Goal: Find specific fact: Find contact information

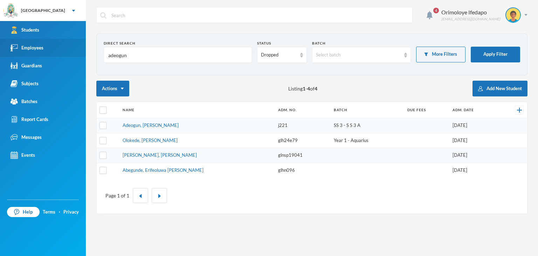
click at [40, 49] on div "Employees" at bounding box center [27, 47] width 33 height 7
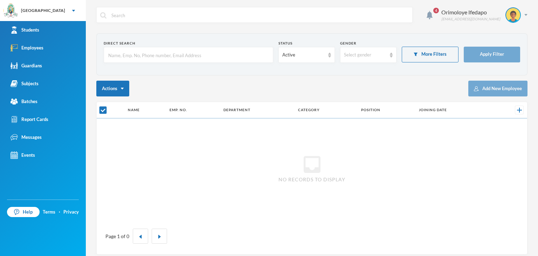
drag, startPoint x: 40, startPoint y: 48, endPoint x: 118, endPoint y: 44, distance: 77.6
click at [42, 47] on div "Employees" at bounding box center [27, 47] width 33 height 7
click at [131, 50] on input "text" at bounding box center [189, 55] width 162 height 16
type input "O"
checkbox input "false"
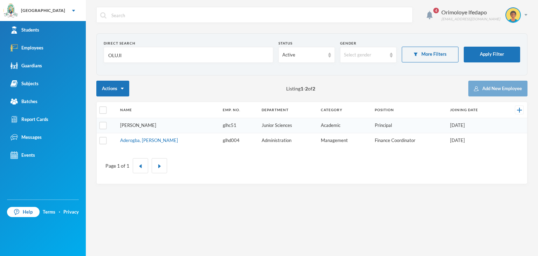
type input "OLUJI"
click at [150, 125] on link "[PERSON_NAME]" at bounding box center [138, 125] width 36 height 6
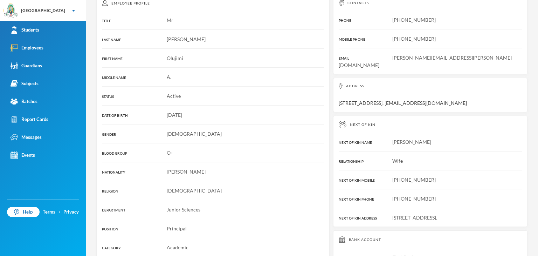
scroll to position [152, 0]
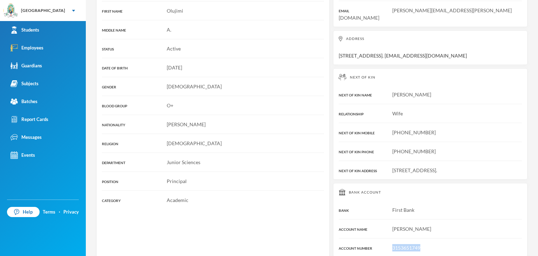
drag, startPoint x: 418, startPoint y: 239, endPoint x: 387, endPoint y: 240, distance: 30.8
click at [387, 244] on div "3153651749" at bounding box center [430, 247] width 183 height 7
copy span "3153651749"
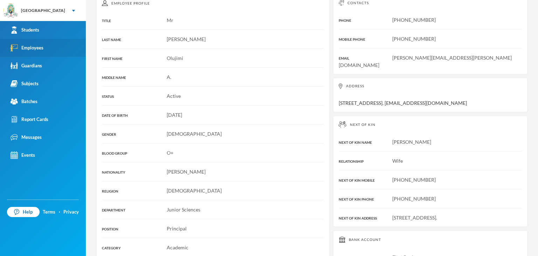
scroll to position [47, 0]
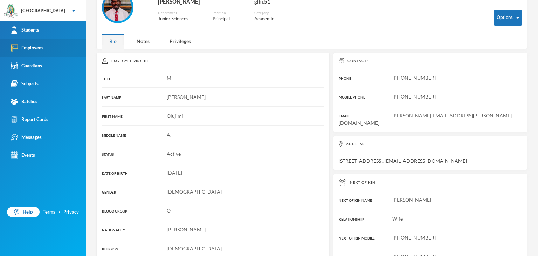
click at [35, 47] on div "Employees" at bounding box center [27, 47] width 33 height 7
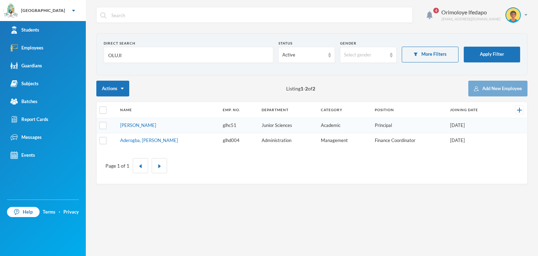
click at [135, 58] on input "OLUJI" at bounding box center [189, 55] width 162 height 16
click at [134, 58] on input "OLUJI" at bounding box center [189, 55] width 162 height 16
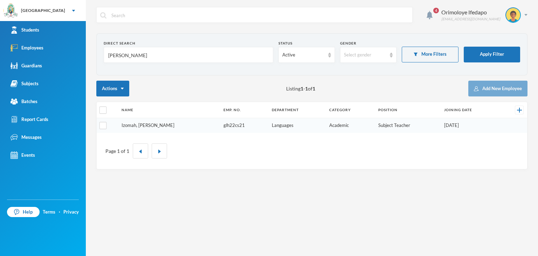
type input "[PERSON_NAME]"
click at [136, 126] on link "Izomah, [PERSON_NAME]" at bounding box center [148, 125] width 53 height 6
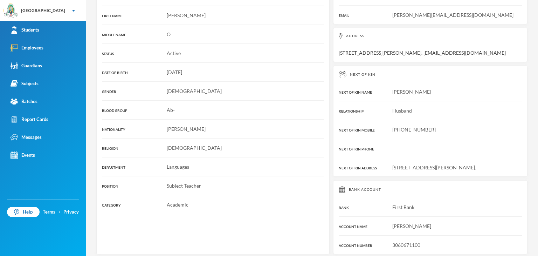
scroll to position [152, 0]
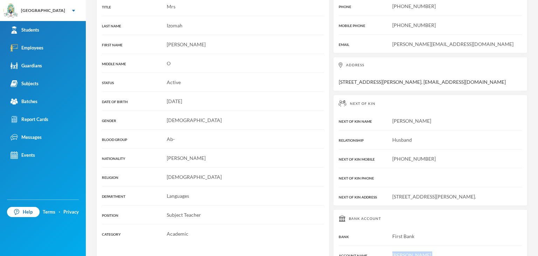
drag, startPoint x: 404, startPoint y: 240, endPoint x: 390, endPoint y: 242, distance: 14.6
click at [390, 242] on div "Bank Account BANK First Bank ACCOUNT NAME [PERSON_NAME] ACCOUNT NUMBER 30606711…" at bounding box center [430, 246] width 194 height 74
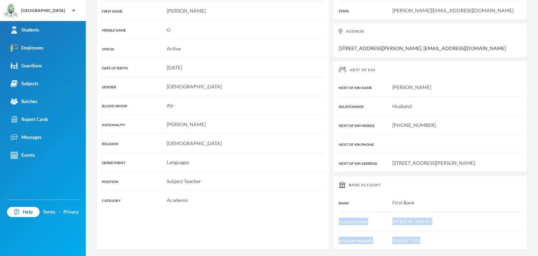
drag, startPoint x: 409, startPoint y: 237, endPoint x: 418, endPoint y: 239, distance: 8.9
click at [409, 237] on span "3060671100" at bounding box center [406, 240] width 28 height 6
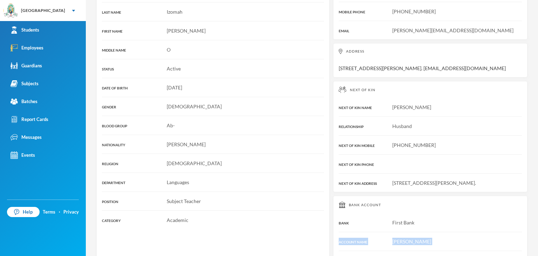
click at [422, 240] on div "Bank Account BANK First Bank ACCOUNT NAME [PERSON_NAME] ACCOUNT NUMBER 30606711…" at bounding box center [430, 233] width 194 height 74
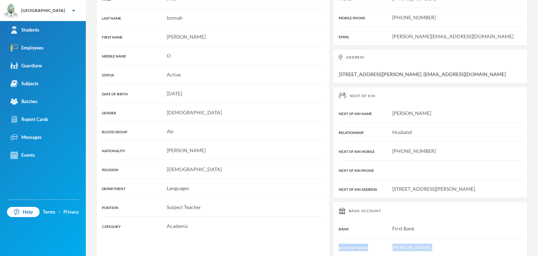
drag, startPoint x: 416, startPoint y: 239, endPoint x: 389, endPoint y: 239, distance: 27.0
click at [389, 239] on div "Bank Account BANK First Bank ACCOUNT NAME [PERSON_NAME] ACCOUNT NUMBER 30606711…" at bounding box center [430, 238] width 194 height 74
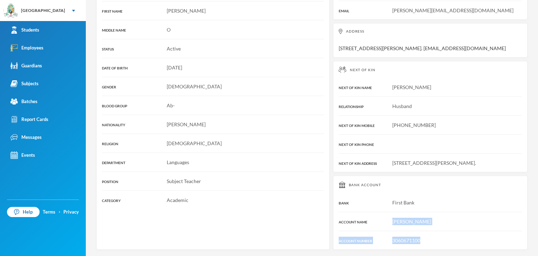
click at [398, 234] on div "Bank Account BANK First Bank ACCOUNT NAME [PERSON_NAME] ACCOUNT NUMBER 30606711…" at bounding box center [430, 213] width 194 height 74
drag, startPoint x: 390, startPoint y: 241, endPoint x: 420, endPoint y: 240, distance: 30.5
click at [420, 240] on div "3060671100" at bounding box center [430, 240] width 183 height 7
copy span "3060671100"
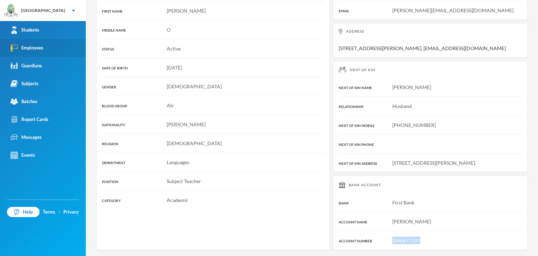
click at [41, 48] on div "Employees" at bounding box center [27, 47] width 33 height 7
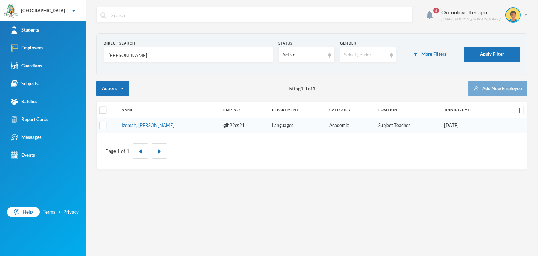
click at [157, 56] on input "[PERSON_NAME]" at bounding box center [189, 55] width 162 height 16
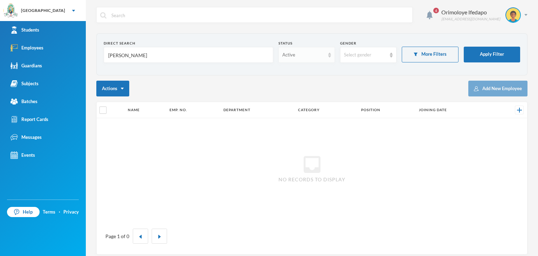
type input "[PERSON_NAME]"
click at [302, 55] on div "Active" at bounding box center [303, 55] width 42 height 7
click at [296, 81] on span "Left Institution" at bounding box center [296, 82] width 32 height 6
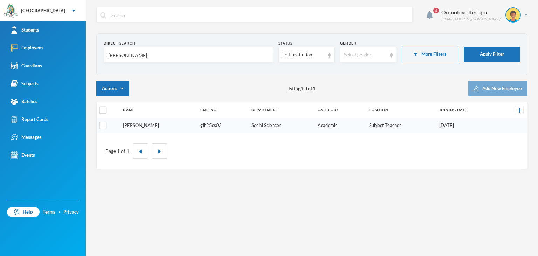
click at [153, 124] on link "[PERSON_NAME]" at bounding box center [141, 125] width 36 height 6
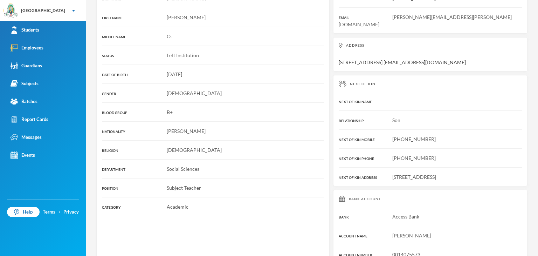
scroll to position [152, 0]
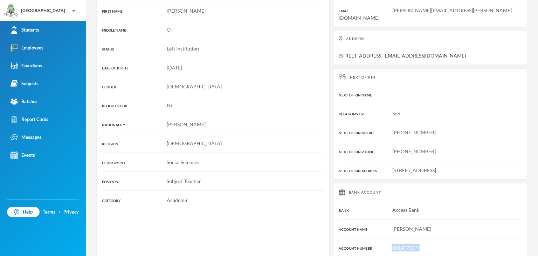
drag, startPoint x: 419, startPoint y: 241, endPoint x: 390, endPoint y: 238, distance: 29.6
click at [390, 244] on div "0014075573" at bounding box center [430, 247] width 183 height 7
copy span "0014075573"
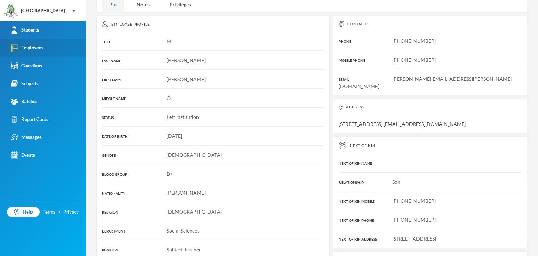
scroll to position [47, 0]
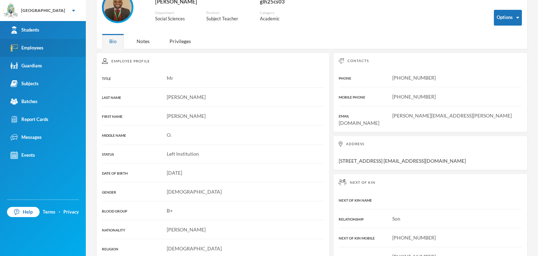
click at [34, 48] on div "Employees" at bounding box center [27, 47] width 33 height 7
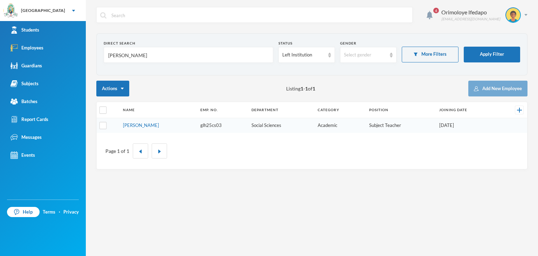
click at [126, 54] on input "[PERSON_NAME]" at bounding box center [189, 55] width 162 height 16
click at [303, 51] on div "Left Institution" at bounding box center [307, 55] width 56 height 16
drag, startPoint x: 294, startPoint y: 75, endPoint x: 217, endPoint y: 60, distance: 78.3
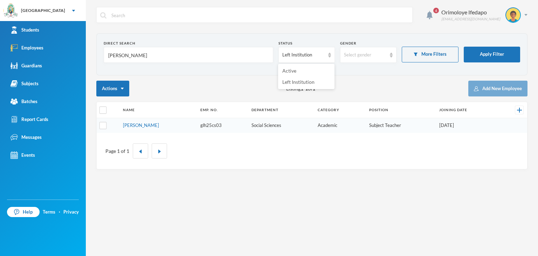
click at [293, 75] on li "Active" at bounding box center [306, 70] width 56 height 11
click at [196, 55] on input "[PERSON_NAME]" at bounding box center [189, 55] width 162 height 16
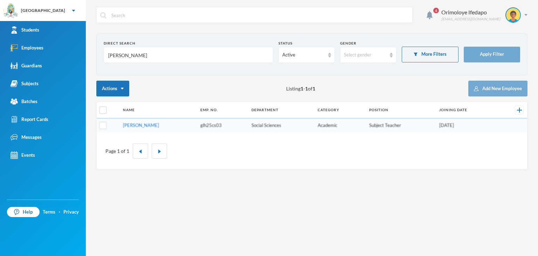
click at [196, 55] on input "[PERSON_NAME]" at bounding box center [189, 55] width 162 height 16
type input "ukulu"
click at [148, 126] on link "[PERSON_NAME]" at bounding box center [141, 125] width 36 height 6
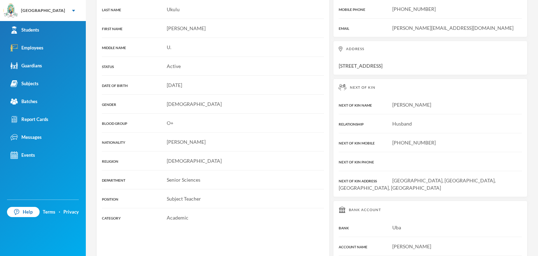
scroll to position [152, 0]
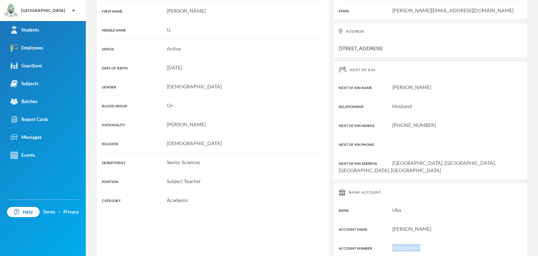
drag, startPoint x: 418, startPoint y: 239, endPoint x: 390, endPoint y: 239, distance: 28.0
click at [390, 244] on div "2082288497" at bounding box center [430, 247] width 183 height 7
copy span "2082288497"
click at [32, 50] on div "Employees" at bounding box center [27, 47] width 33 height 7
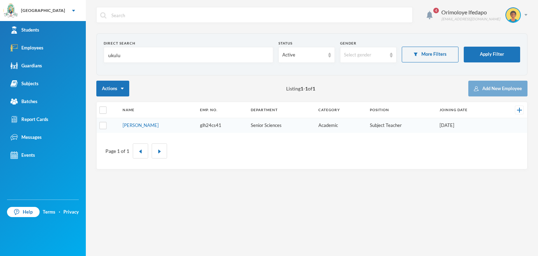
click at [122, 55] on input "ukulu" at bounding box center [189, 55] width 162 height 16
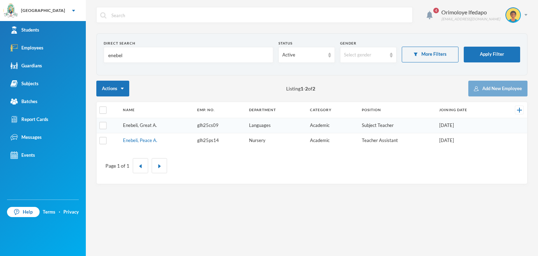
type input "enebel"
click at [144, 126] on link "Enebeli, Great A." at bounding box center [140, 125] width 34 height 6
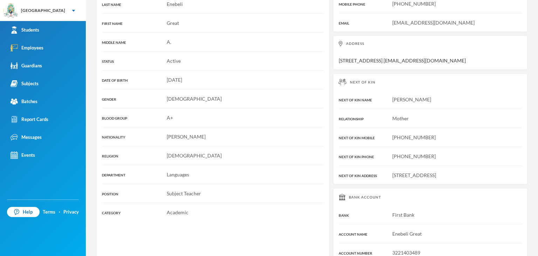
scroll to position [160, 0]
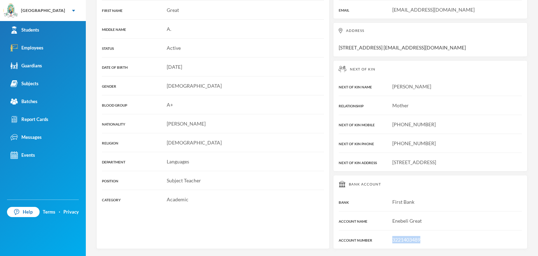
drag, startPoint x: 410, startPoint y: 240, endPoint x: 389, endPoint y: 241, distance: 21.1
click at [389, 241] on div "3221403489" at bounding box center [430, 239] width 183 height 7
copy span "3221403489"
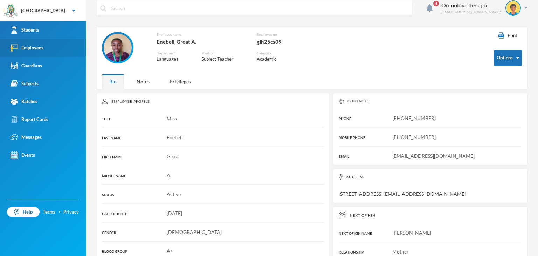
scroll to position [0, 0]
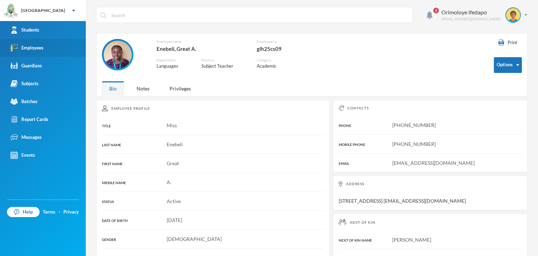
click at [33, 47] on div "Employees" at bounding box center [27, 47] width 33 height 7
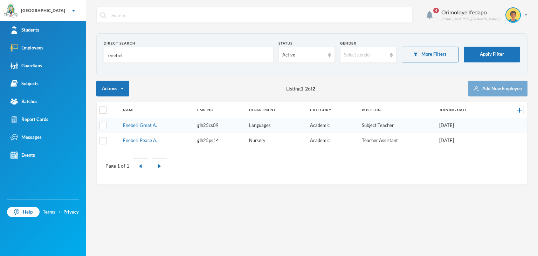
click at [126, 42] on div "Direct Search" at bounding box center [189, 43] width 170 height 5
click at [127, 55] on input "enebel" at bounding box center [189, 55] width 162 height 16
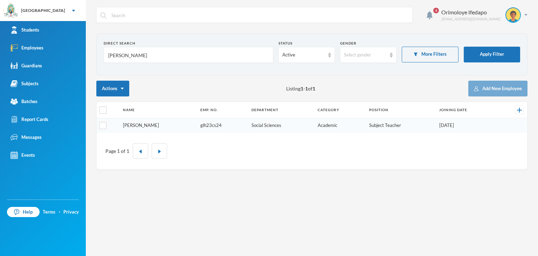
type input "[PERSON_NAME]"
click at [147, 125] on link "[PERSON_NAME]" at bounding box center [141, 125] width 36 height 6
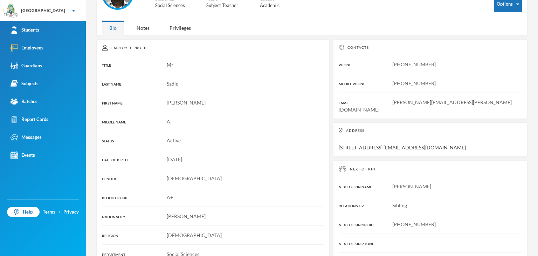
scroll to position [167, 0]
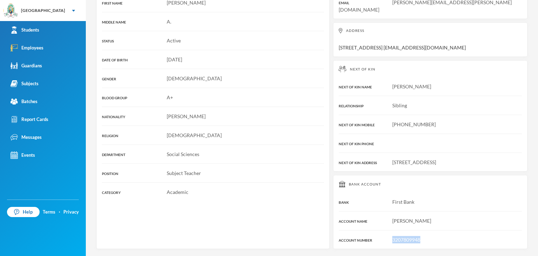
drag, startPoint x: 418, startPoint y: 240, endPoint x: 390, endPoint y: 242, distance: 28.5
click at [390, 242] on div "3207809948" at bounding box center [430, 239] width 183 height 7
copy span "3207809948"
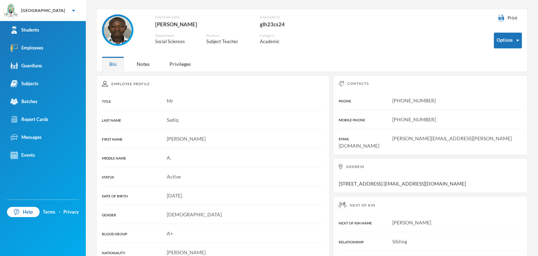
scroll to position [0, 0]
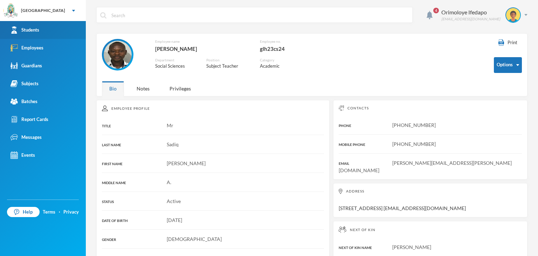
click at [34, 33] on div "Students" at bounding box center [25, 29] width 29 height 7
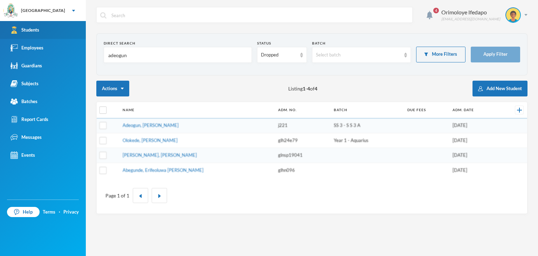
drag, startPoint x: 34, startPoint y: 33, endPoint x: 116, endPoint y: 41, distance: 82.4
click at [35, 33] on div "Students" at bounding box center [25, 29] width 29 height 7
click at [128, 59] on input "adeogun" at bounding box center [178, 55] width 141 height 16
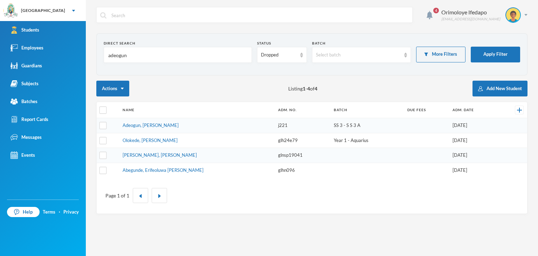
click at [128, 59] on input "adeogun" at bounding box center [178, 55] width 141 height 16
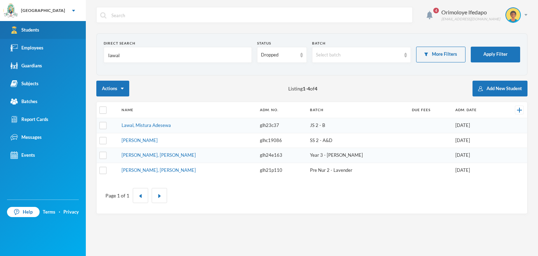
type input "lawal"
click at [36, 34] on link "Students" at bounding box center [43, 30] width 86 height 18
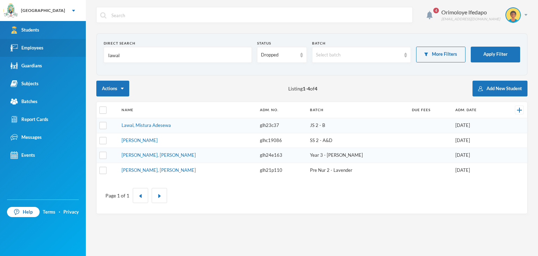
click at [37, 48] on div "Employees" at bounding box center [27, 47] width 33 height 7
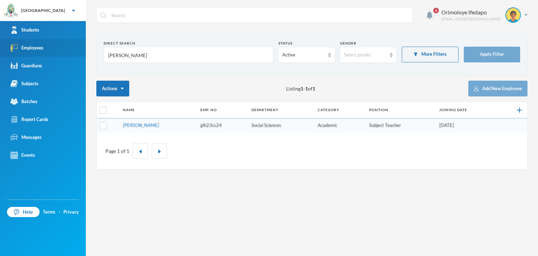
click at [37, 48] on div "Employees" at bounding box center [27, 47] width 33 height 7
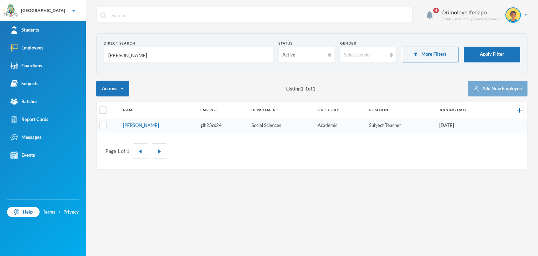
click at [139, 58] on input "[PERSON_NAME]" at bounding box center [189, 55] width 162 height 16
type input "lawal"
click at [150, 126] on link "[PERSON_NAME]" at bounding box center [141, 125] width 36 height 6
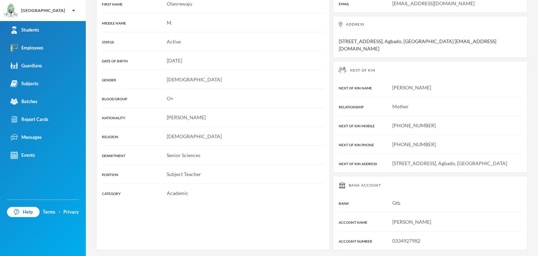
scroll to position [160, 0]
drag, startPoint x: 417, startPoint y: 241, endPoint x: 390, endPoint y: 241, distance: 27.3
click at [390, 241] on div "0334927982" at bounding box center [430, 240] width 183 height 7
copy span "0334927982"
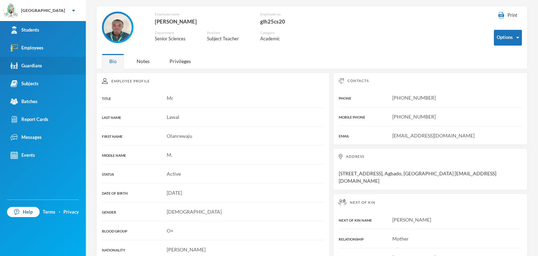
scroll to position [0, 0]
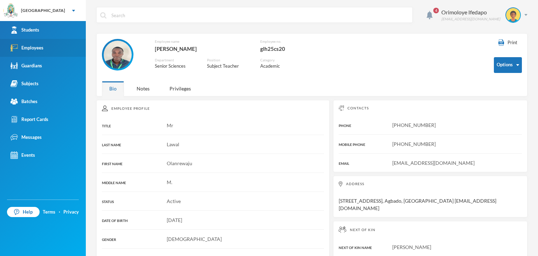
click at [40, 51] on div "Employees" at bounding box center [27, 47] width 33 height 7
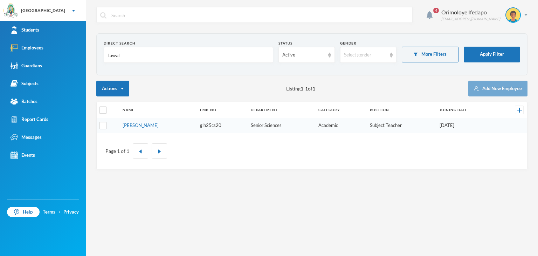
click at [132, 55] on input "lawal" at bounding box center [189, 55] width 162 height 16
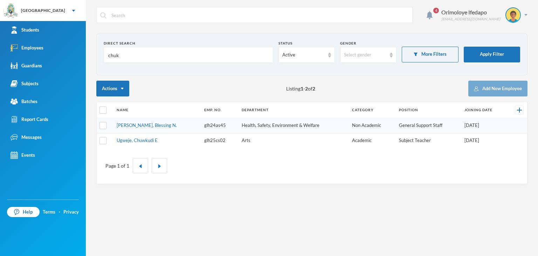
type input "chuk"
click at [141, 140] on link "Ugweje, Chuwkudi E" at bounding box center [137, 140] width 41 height 6
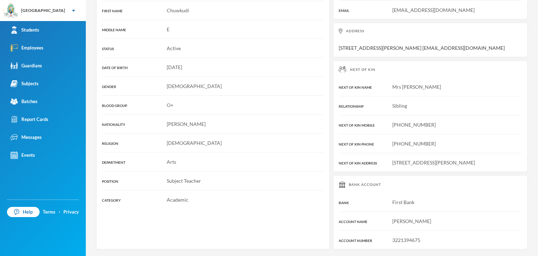
scroll to position [160, 0]
drag, startPoint x: 404, startPoint y: 241, endPoint x: 390, endPoint y: 243, distance: 14.1
click at [390, 243] on div "Bank Account BANK First Bank ACCOUNT NAME [PERSON_NAME] ACCOUNT NUMBER 32213946…" at bounding box center [430, 212] width 194 height 74
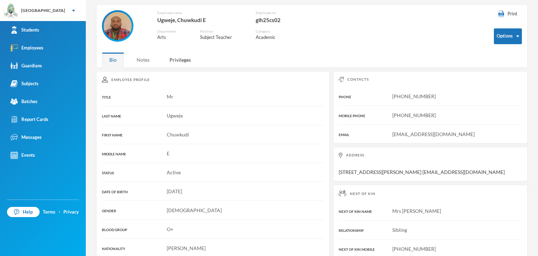
scroll to position [0, 0]
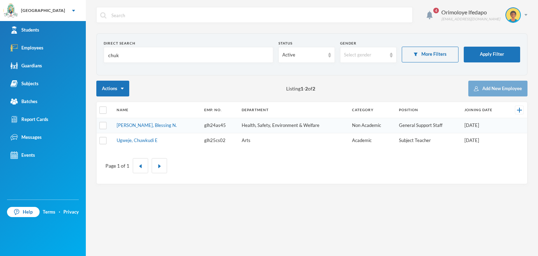
click at [152, 50] on input "chuk" at bounding box center [189, 55] width 162 height 16
click at [162, 54] on input "chuk" at bounding box center [189, 55] width 162 height 16
click at [131, 48] on input "chuk" at bounding box center [189, 55] width 162 height 16
click at [130, 48] on input "chuk" at bounding box center [189, 55] width 162 height 16
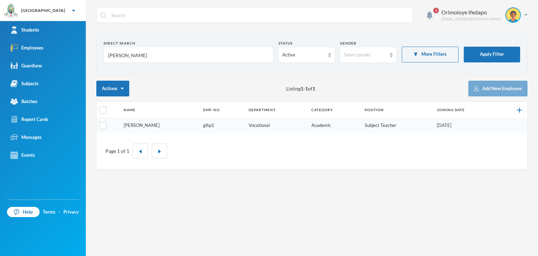
type input "[PERSON_NAME]"
click at [151, 124] on link "[PERSON_NAME]" at bounding box center [142, 125] width 36 height 6
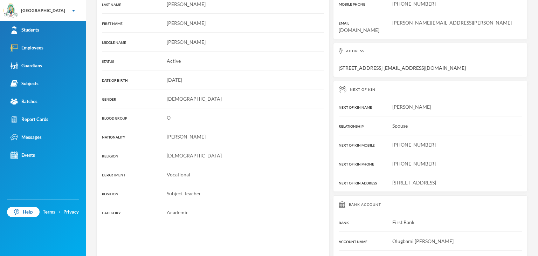
scroll to position [152, 0]
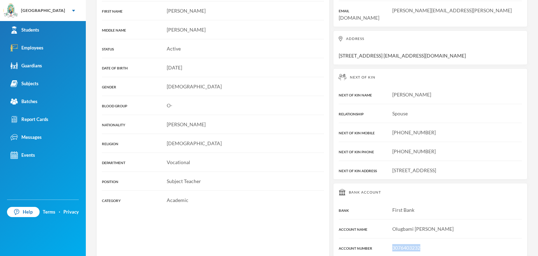
drag, startPoint x: 419, startPoint y: 240, endPoint x: 390, endPoint y: 242, distance: 29.5
click at [390, 244] on div "3076403232" at bounding box center [430, 247] width 183 height 7
copy span "3076403232"
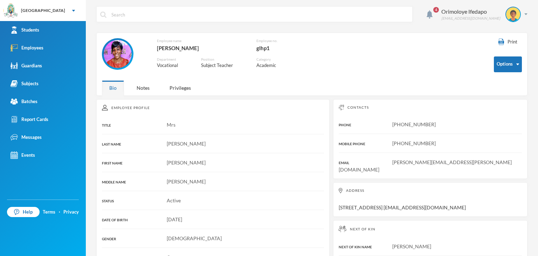
scroll to position [0, 0]
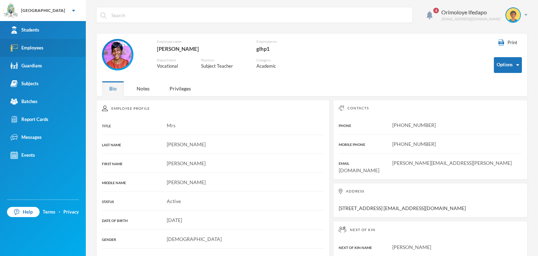
click at [41, 46] on div "Employees" at bounding box center [27, 47] width 33 height 7
drag, startPoint x: 41, startPoint y: 46, endPoint x: 91, endPoint y: 43, distance: 50.5
click at [43, 45] on div "Employees" at bounding box center [27, 47] width 33 height 7
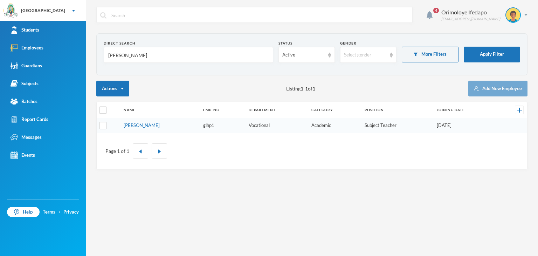
click at [186, 56] on input "[PERSON_NAME]" at bounding box center [189, 55] width 162 height 16
click at [185, 56] on input "[PERSON_NAME]" at bounding box center [189, 55] width 162 height 16
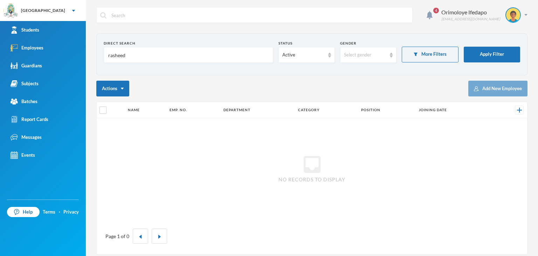
type input "rasheed"
